Goal: Task Accomplishment & Management: Manage account settings

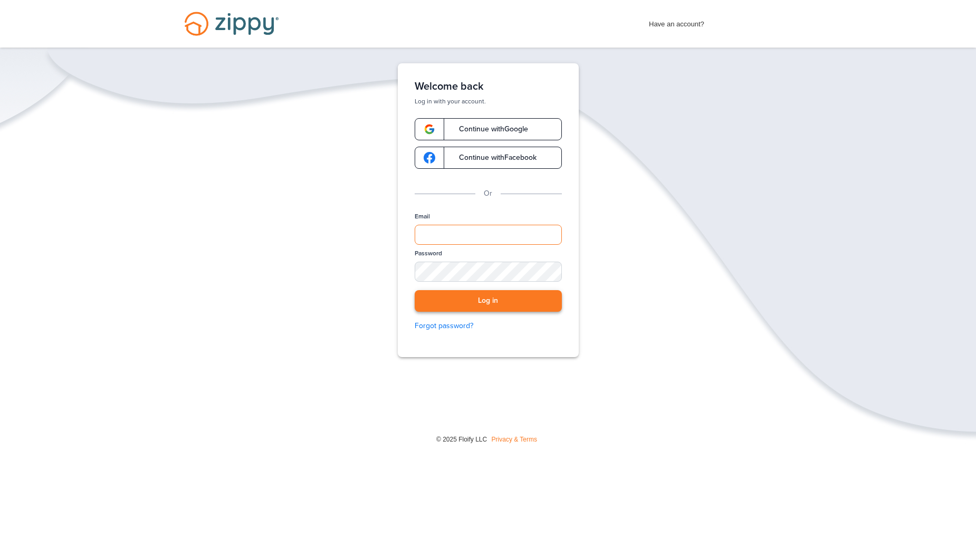
type input "**********"
click at [500, 299] on button "Log in" at bounding box center [488, 301] width 147 height 22
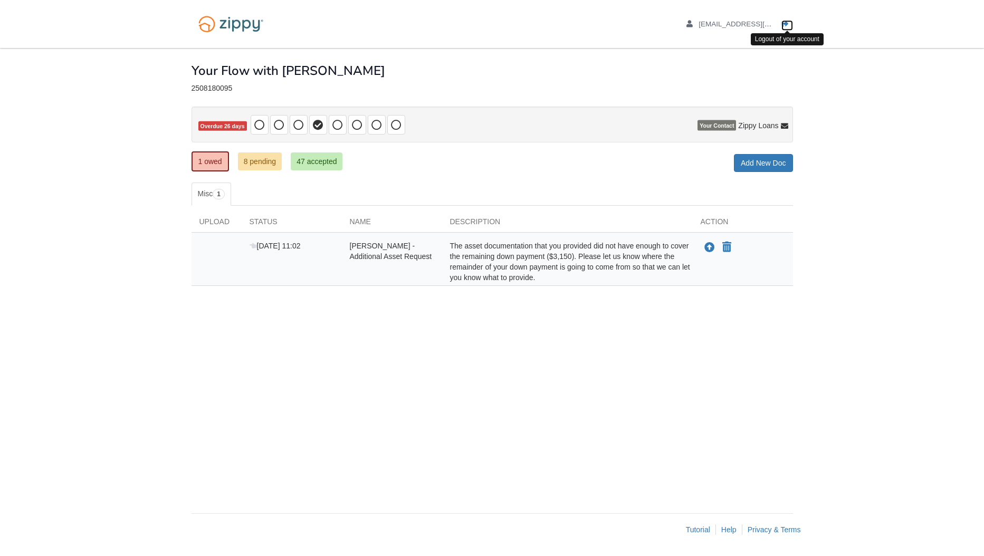
click at [786, 22] on icon "Log out" at bounding box center [785, 24] width 7 height 7
